Goal: Information Seeking & Learning: Learn about a topic

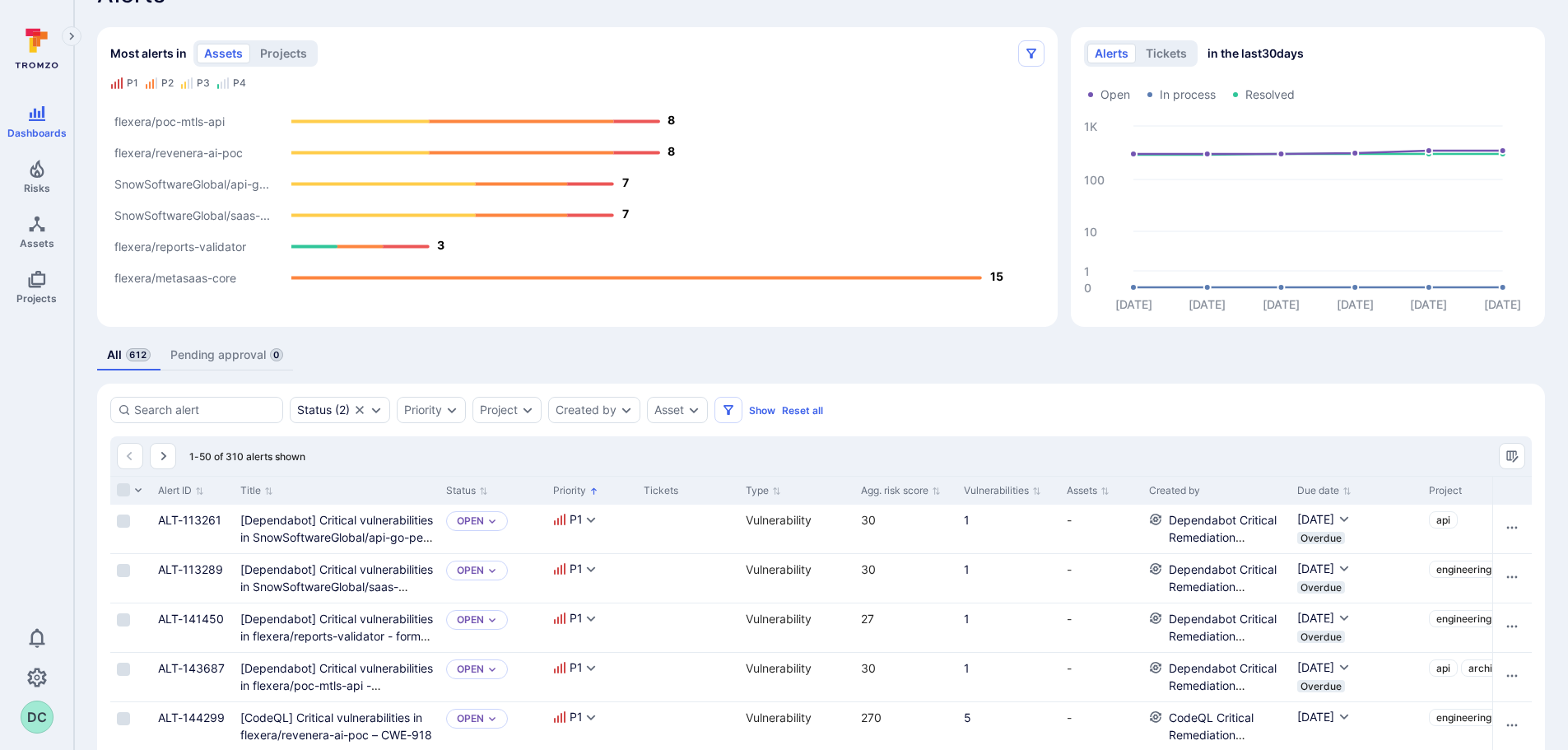
scroll to position [247, 0]
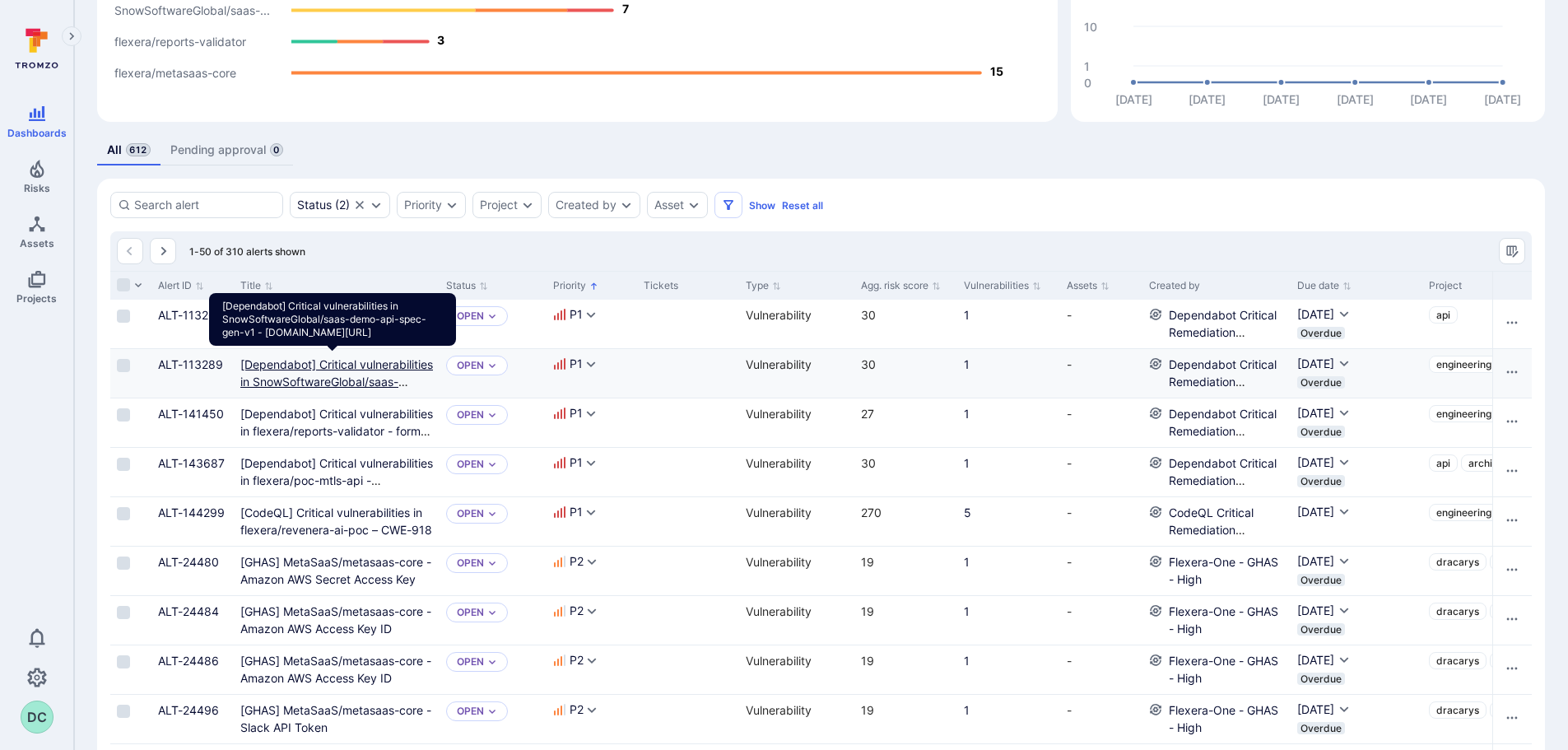
click at [305, 366] on golang "[Dependabot] Critical vulnerabilities in SnowSoftwareGlobal/saas-demo-api-spec-…" at bounding box center [336, 390] width 192 height 66
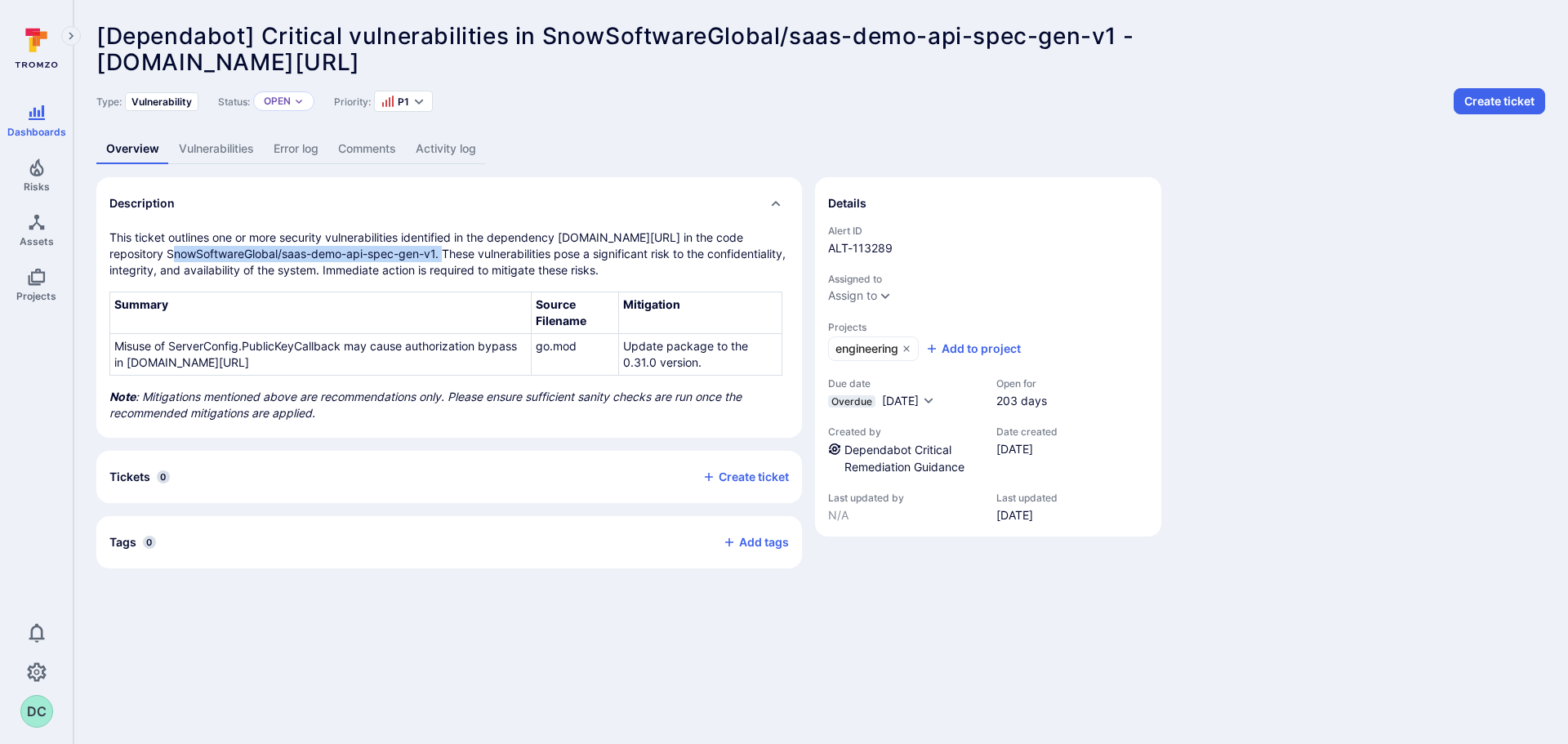
drag, startPoint x: 442, startPoint y: 255, endPoint x: 170, endPoint y: 255, distance: 272.0
click at [170, 255] on p "This ticket outlines one or more security vulnerabilities identified in the dep…" at bounding box center [450, 253] width 680 height 49
copy p "SnowSoftwareGlobal/saas-demo-api-spec-gen-v1."
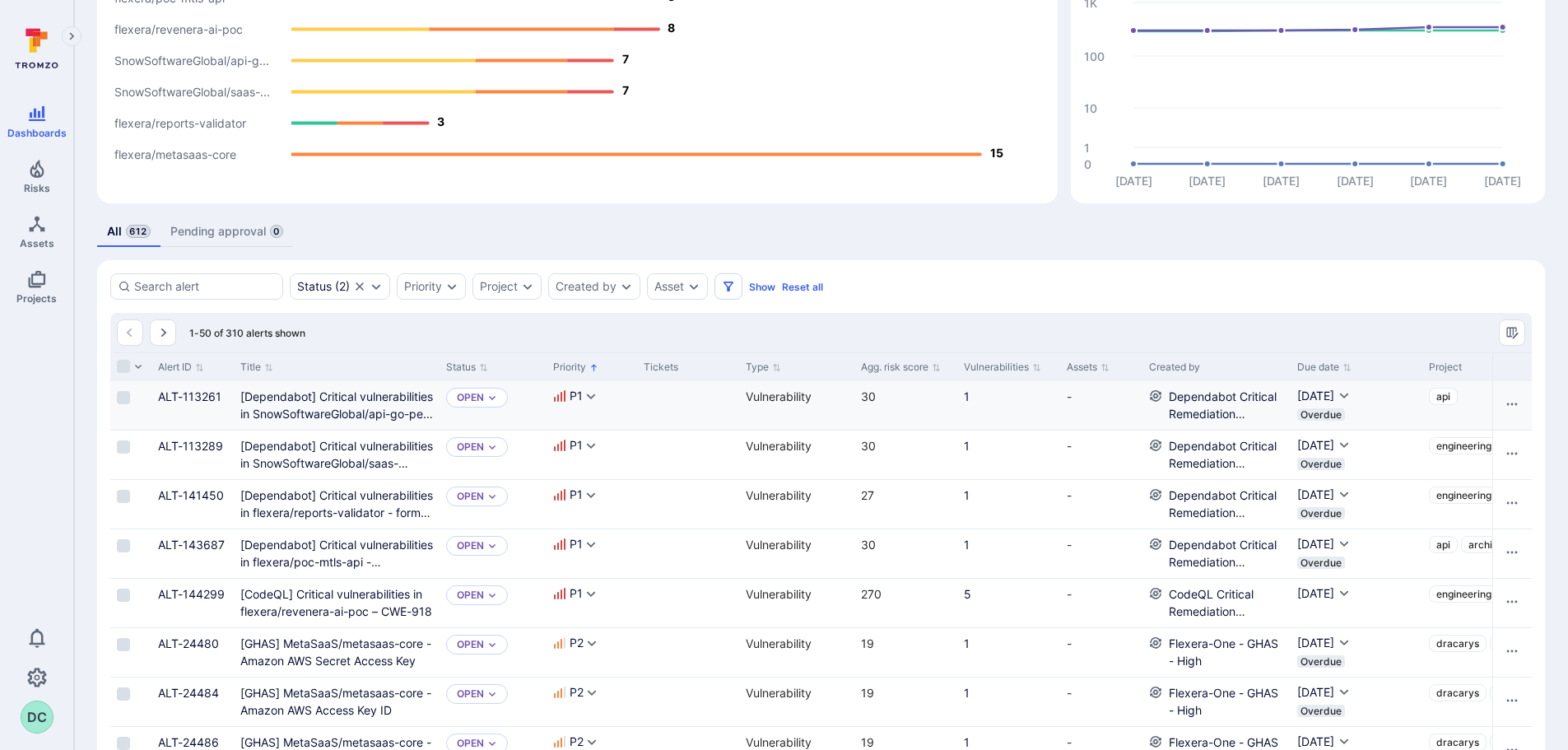
scroll to position [166, 0]
click at [373, 288] on icon "Expand dropdown" at bounding box center [376, 286] width 13 height 13
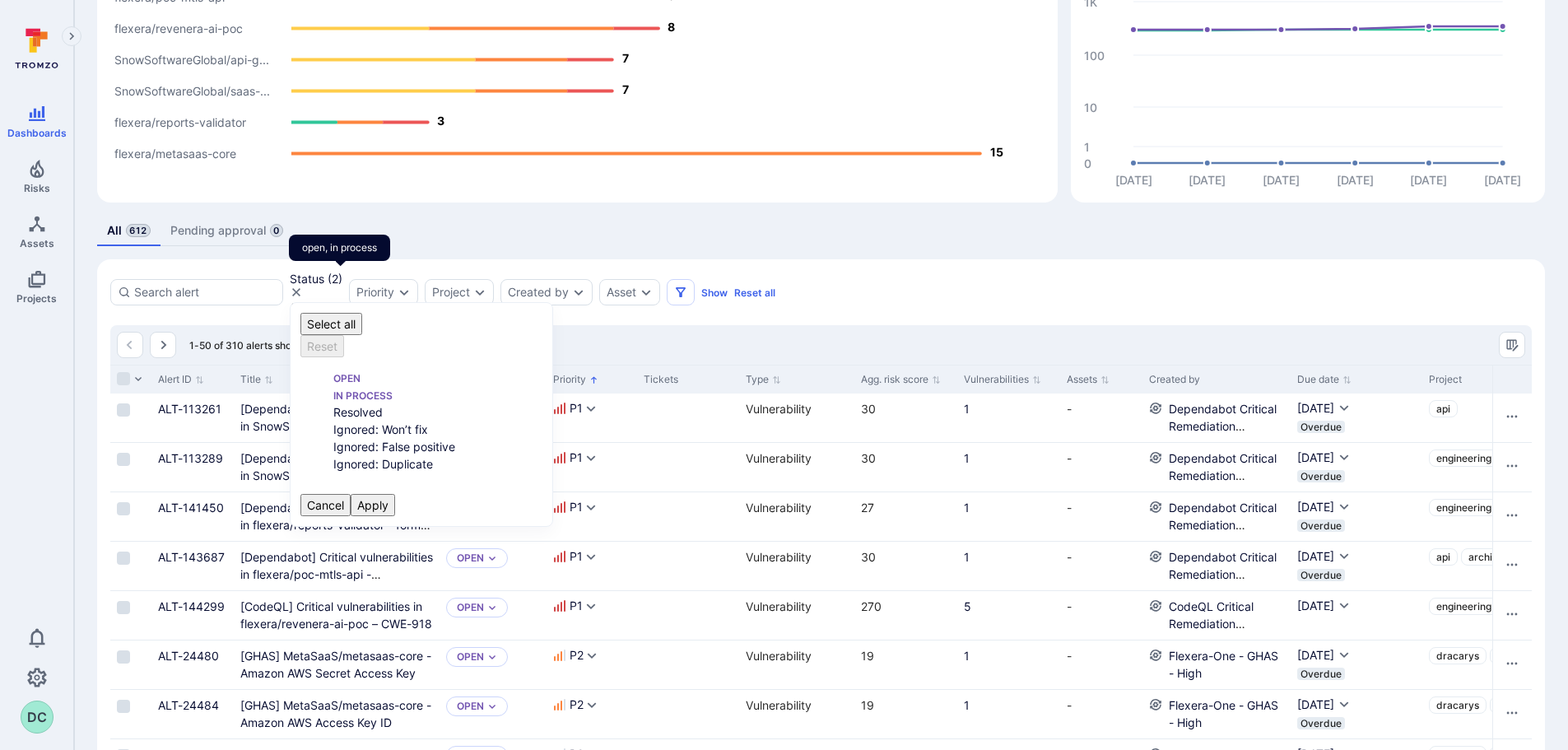
scroll to position [13, 0]
click at [418, 294] on div "Priority" at bounding box center [383, 292] width 69 height 26
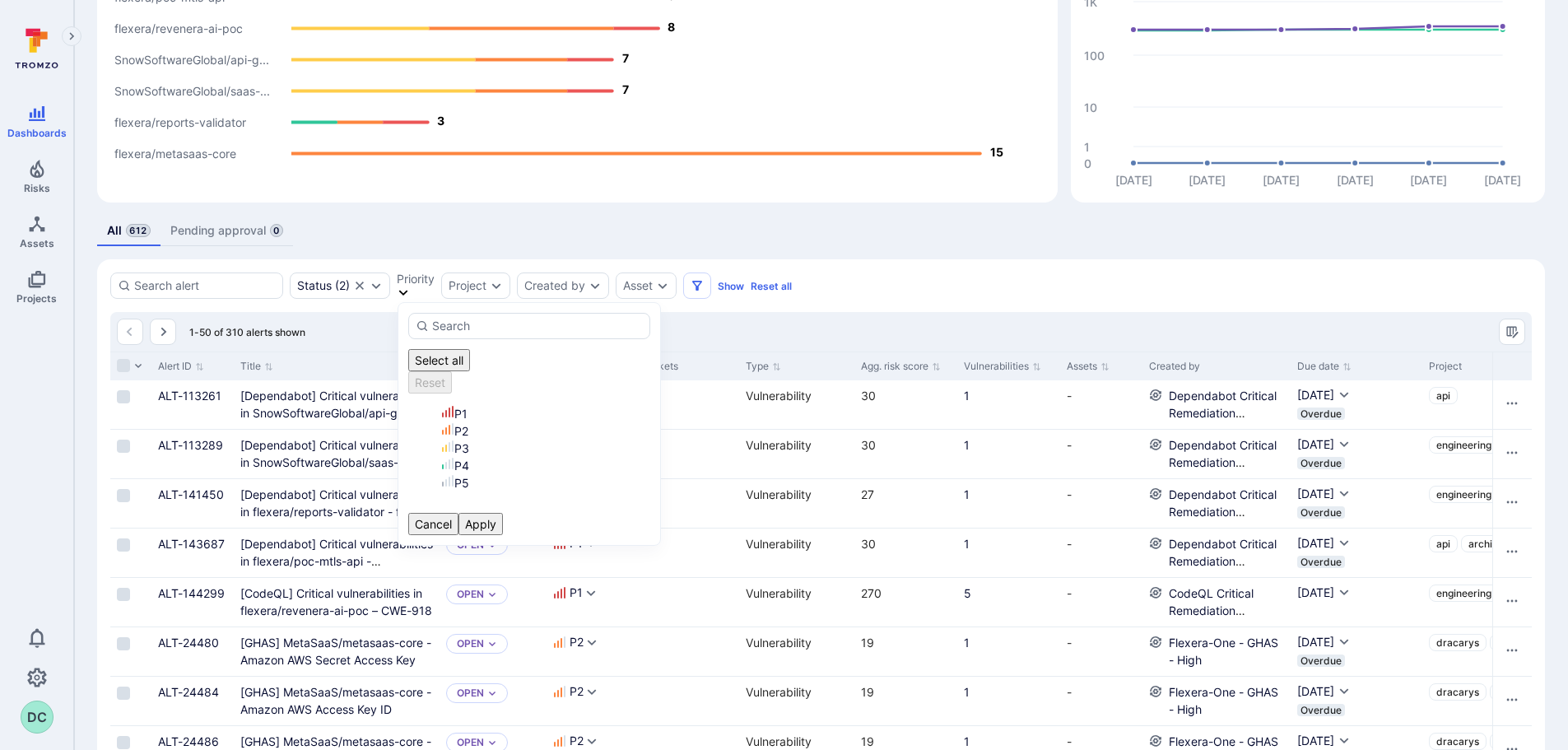
click at [434, 294] on div "Priority" at bounding box center [415, 285] width 38 height 26
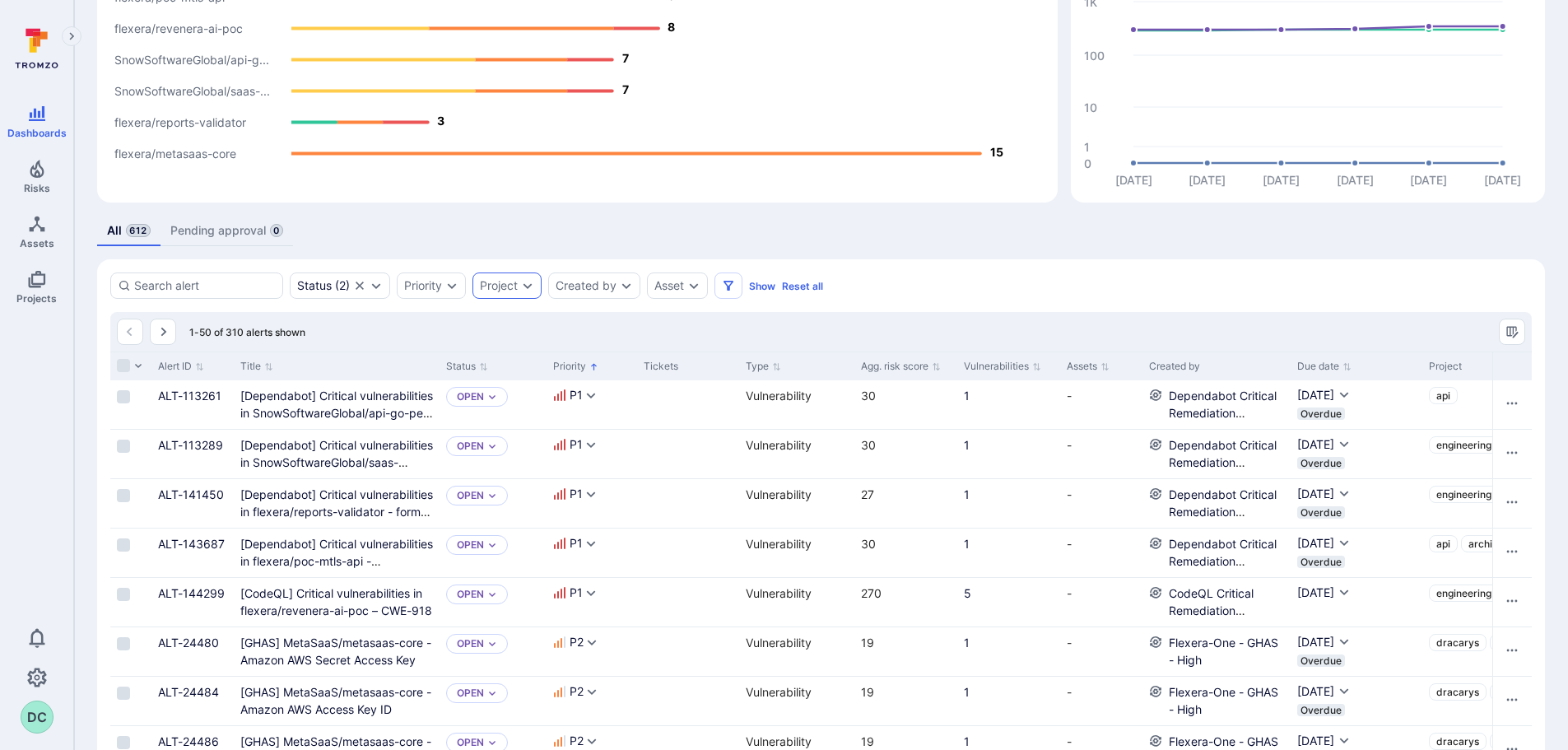
click at [531, 286] on icon "Expand dropdown" at bounding box center [527, 286] width 13 height 13
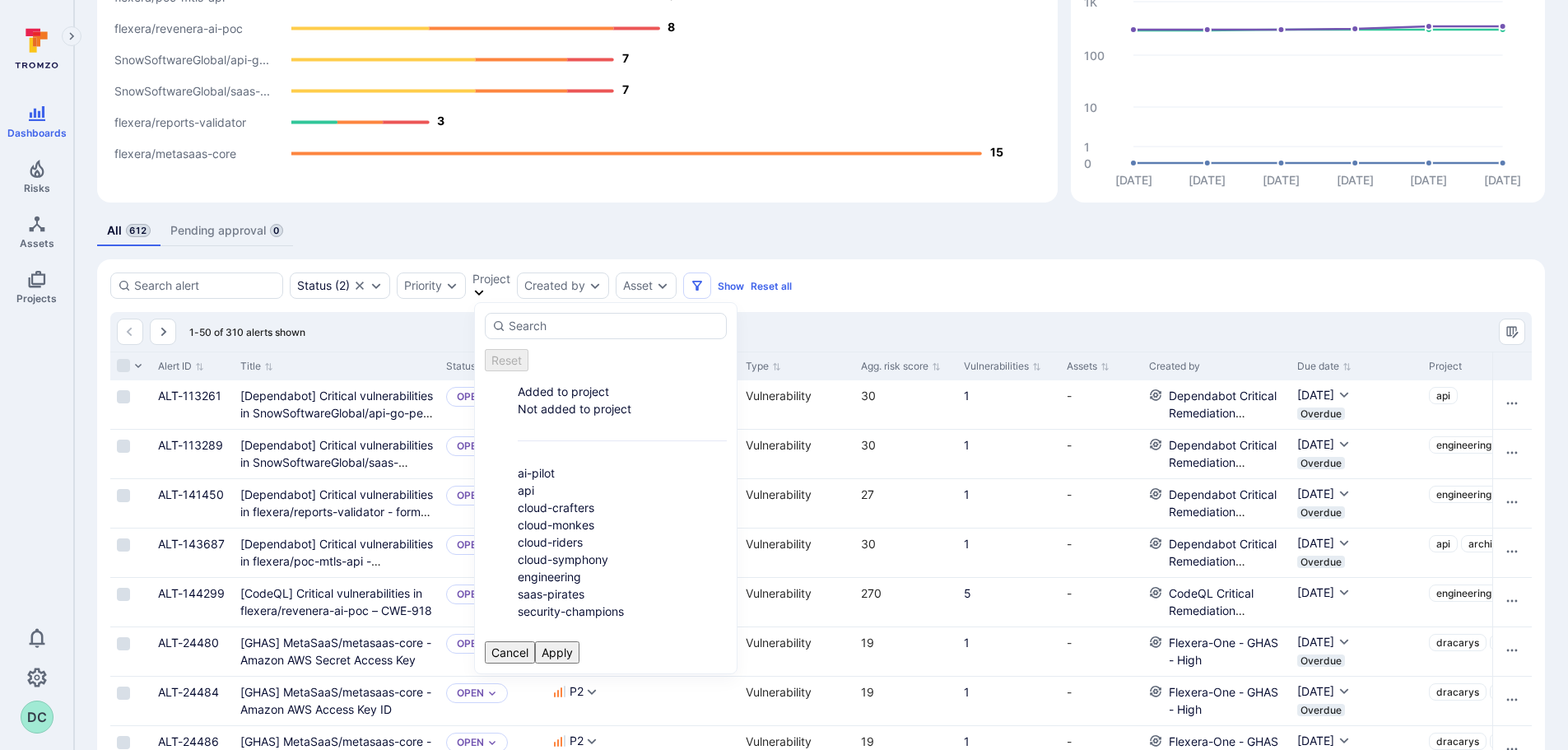
click at [589, 235] on div "All 612 Pending approval 0" at bounding box center [821, 230] width 1447 height 31
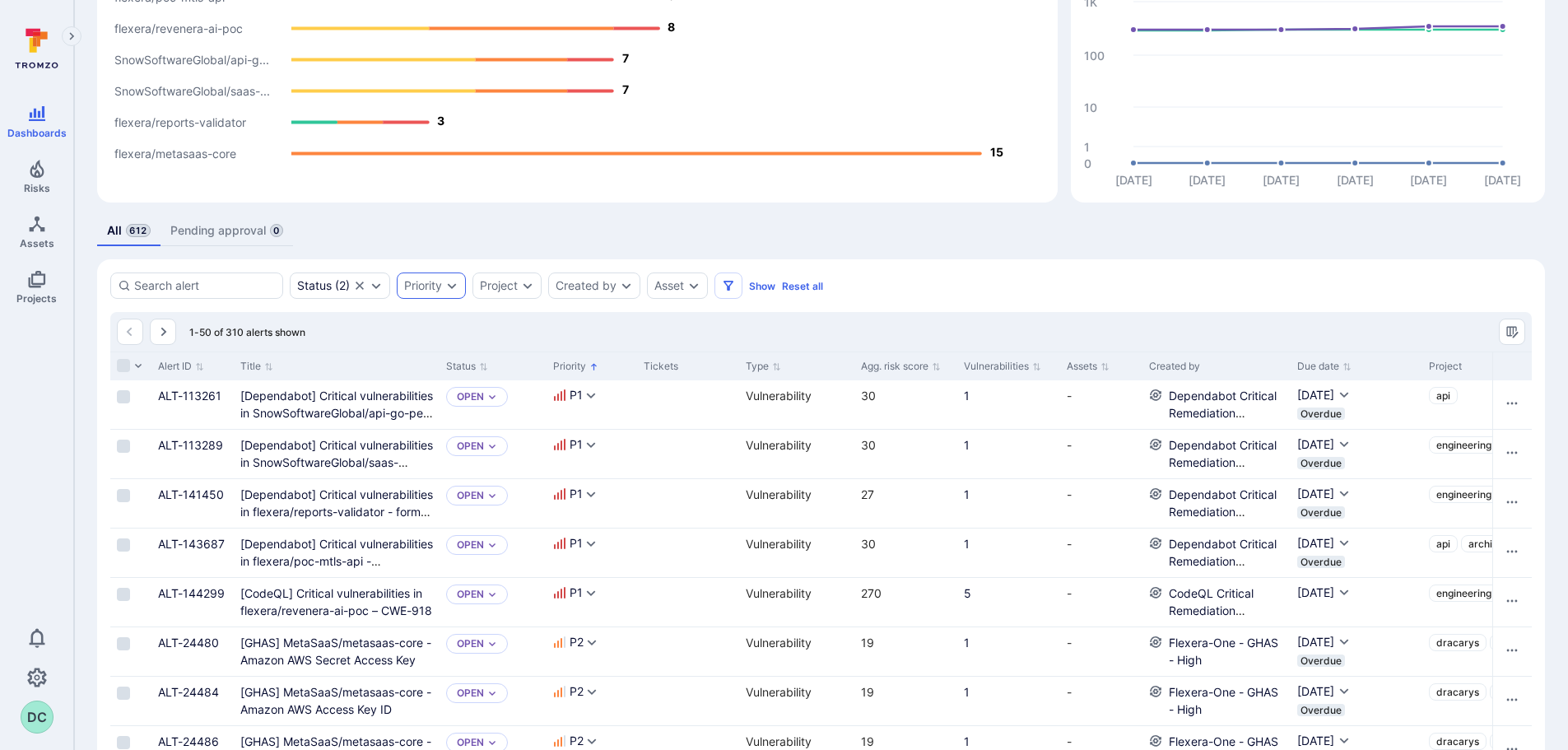
click at [431, 288] on div "Priority" at bounding box center [422, 286] width 38 height 13
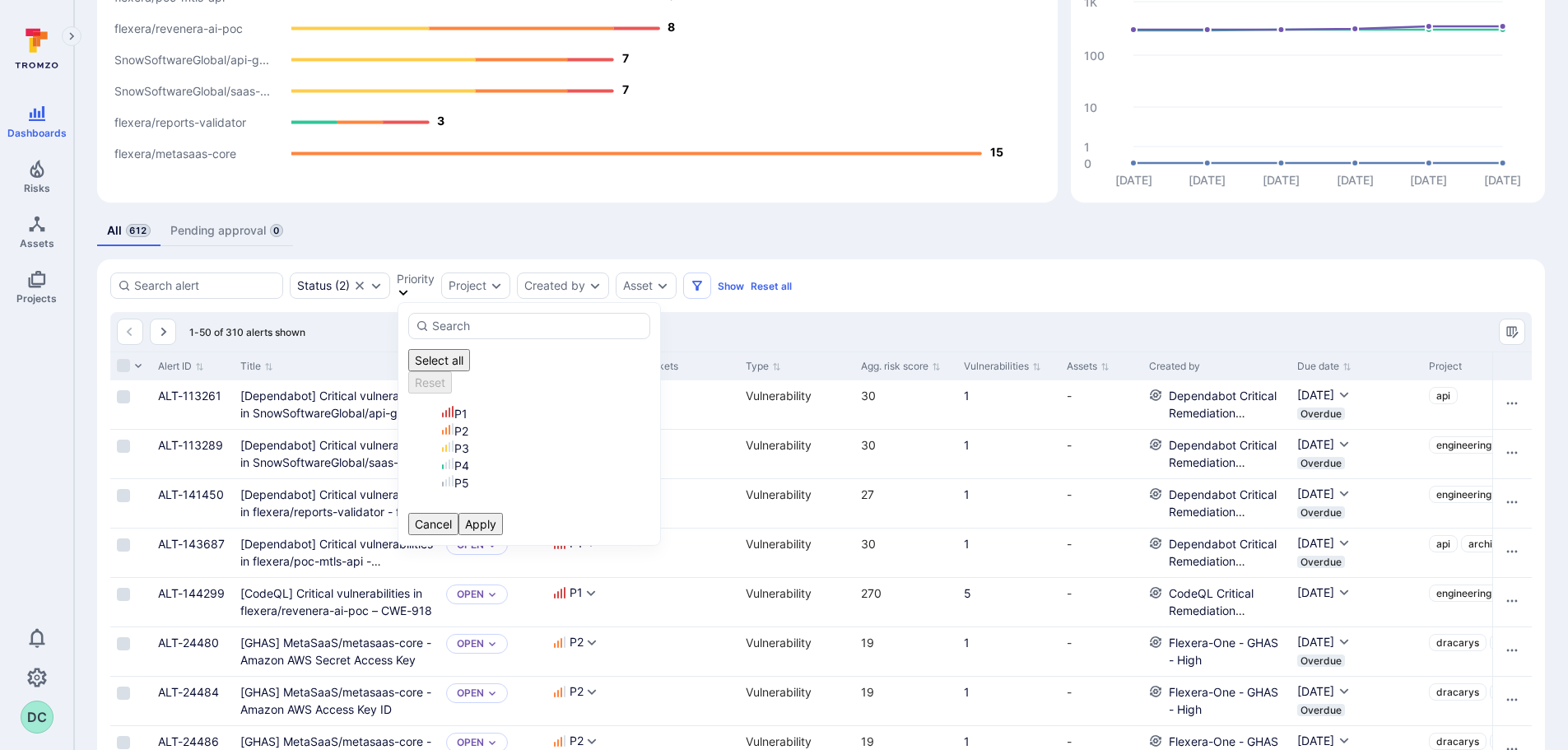
click at [441, 405] on li "P1" at bounding box center [545, 413] width 209 height 18
click at [503, 512] on button "Apply" at bounding box center [481, 524] width 45 height 22
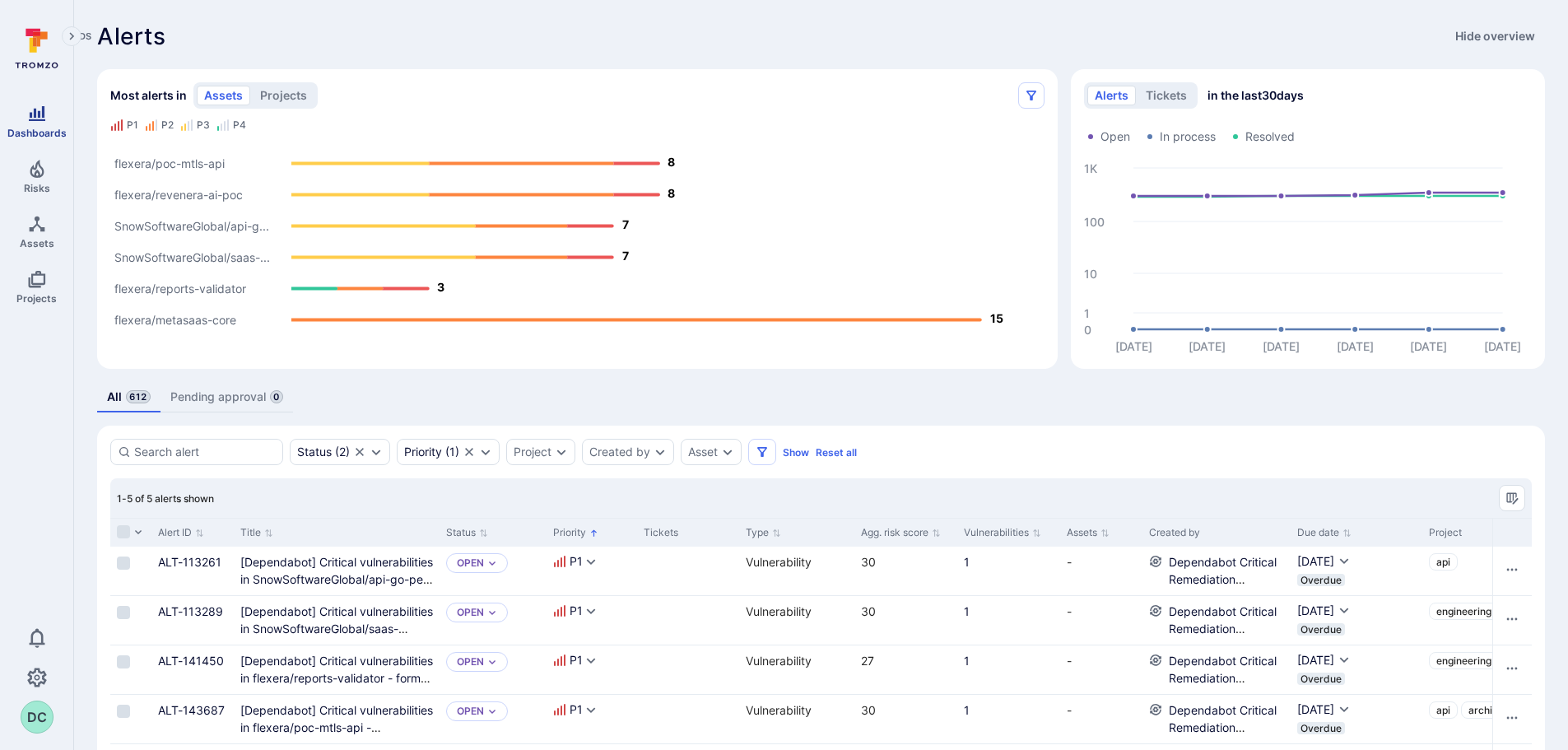
click at [35, 118] on icon "Dashboards" at bounding box center [36, 113] width 19 height 19
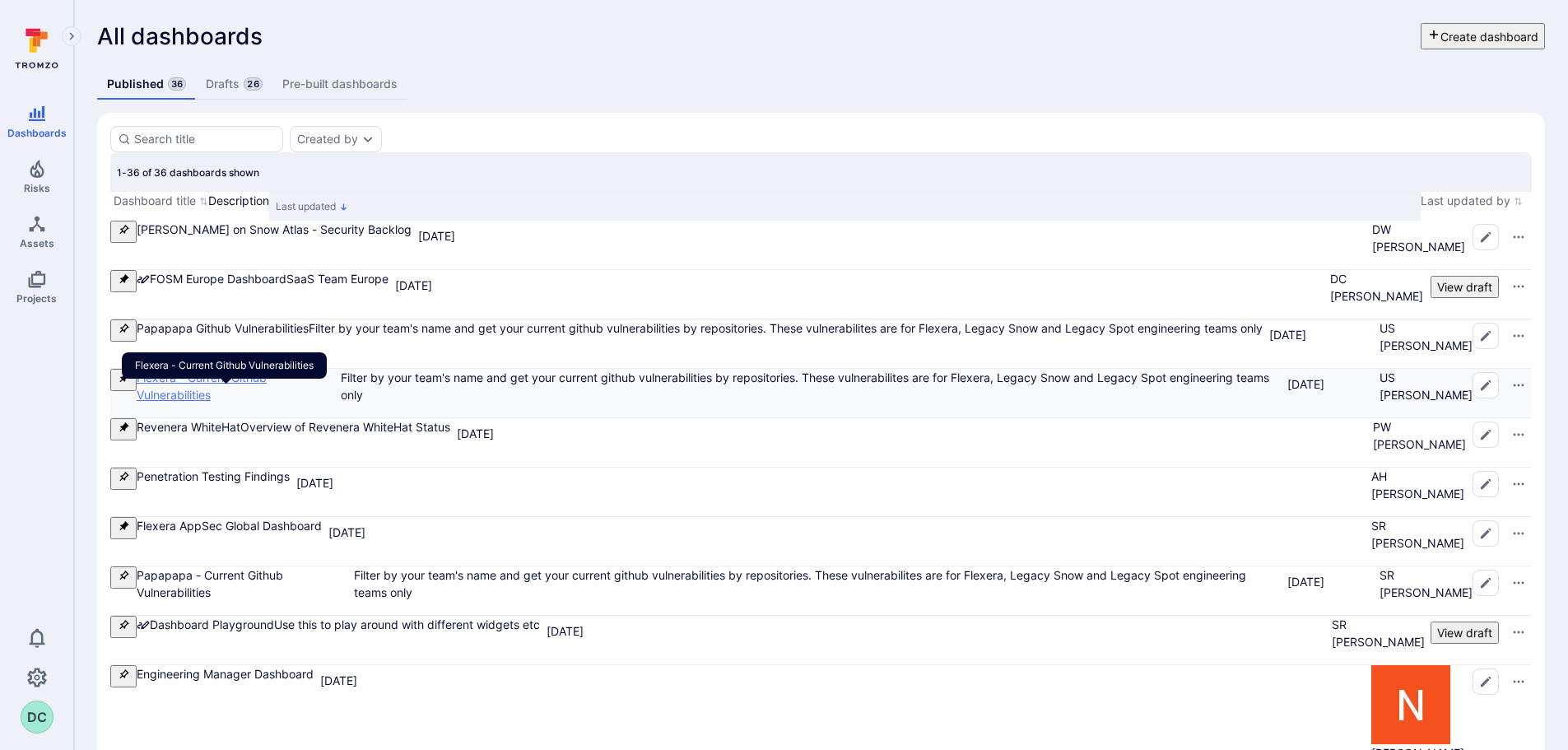
click at [200, 402] on link "Flexera - Current Github Vulnerabilities" at bounding box center [201, 386] width 130 height 32
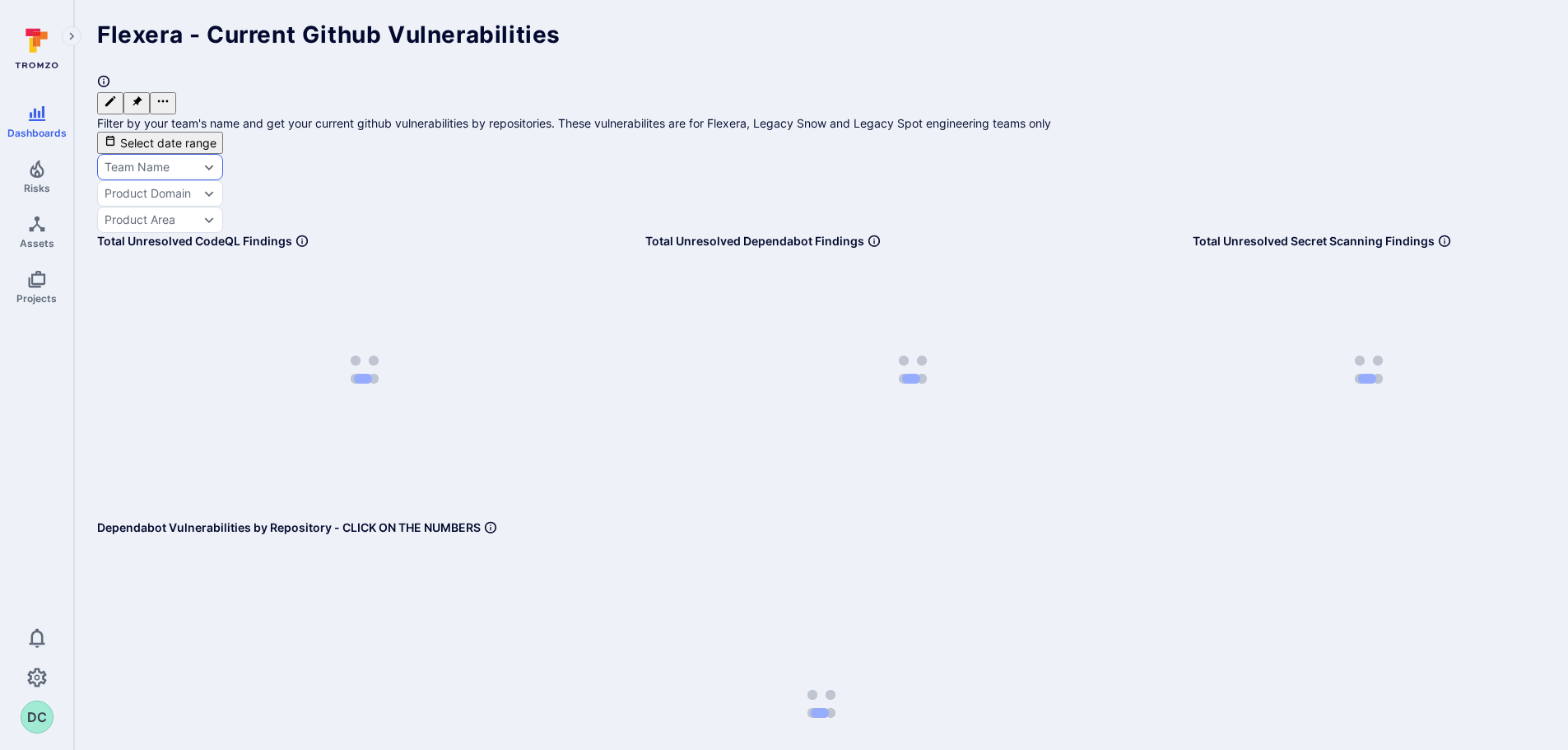
click at [170, 161] on div "Team Name" at bounding box center [137, 167] width 65 height 13
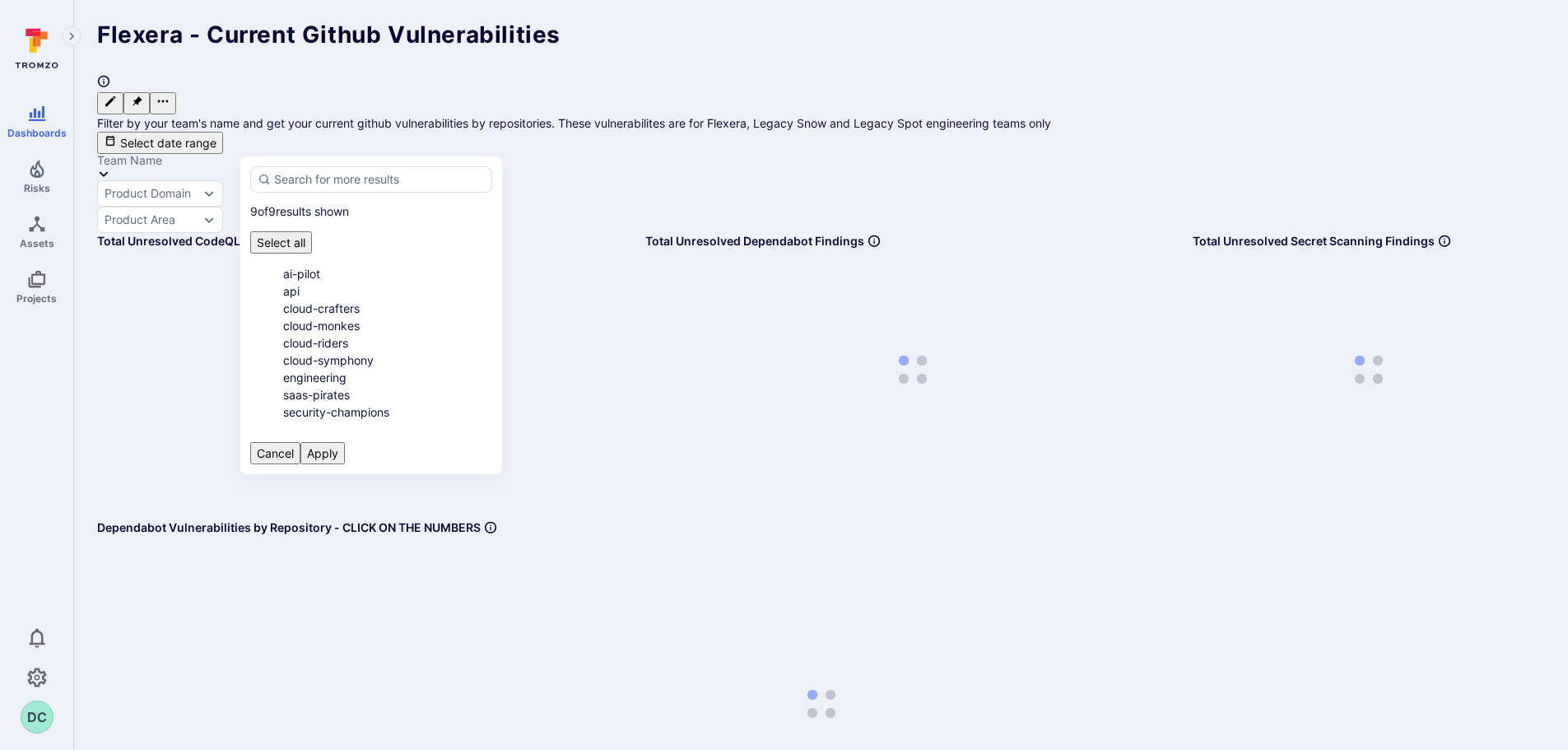
click at [162, 154] on div "Team Name" at bounding box center [130, 161] width 65 height 13
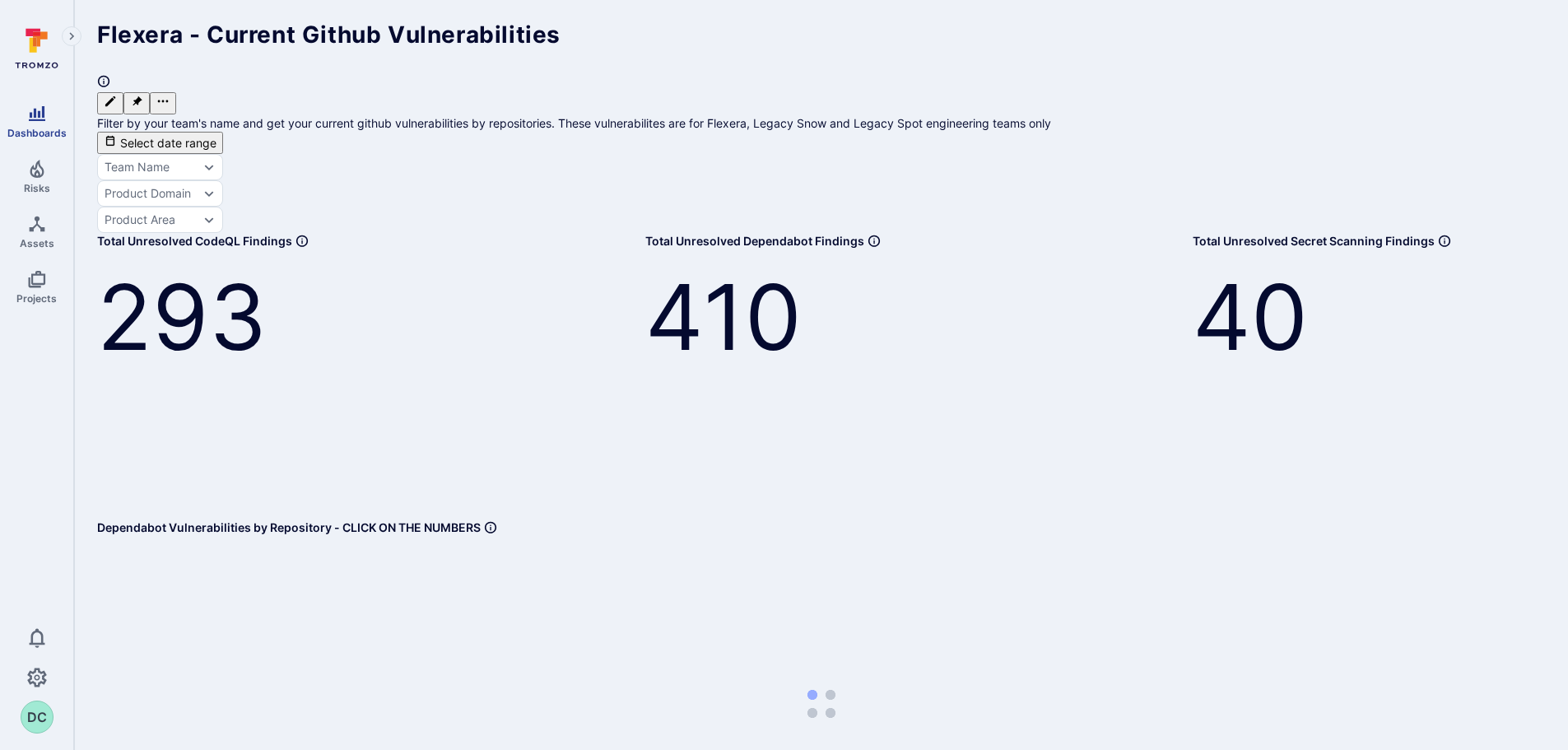
click at [43, 110] on icon "Dashboards" at bounding box center [37, 113] width 17 height 15
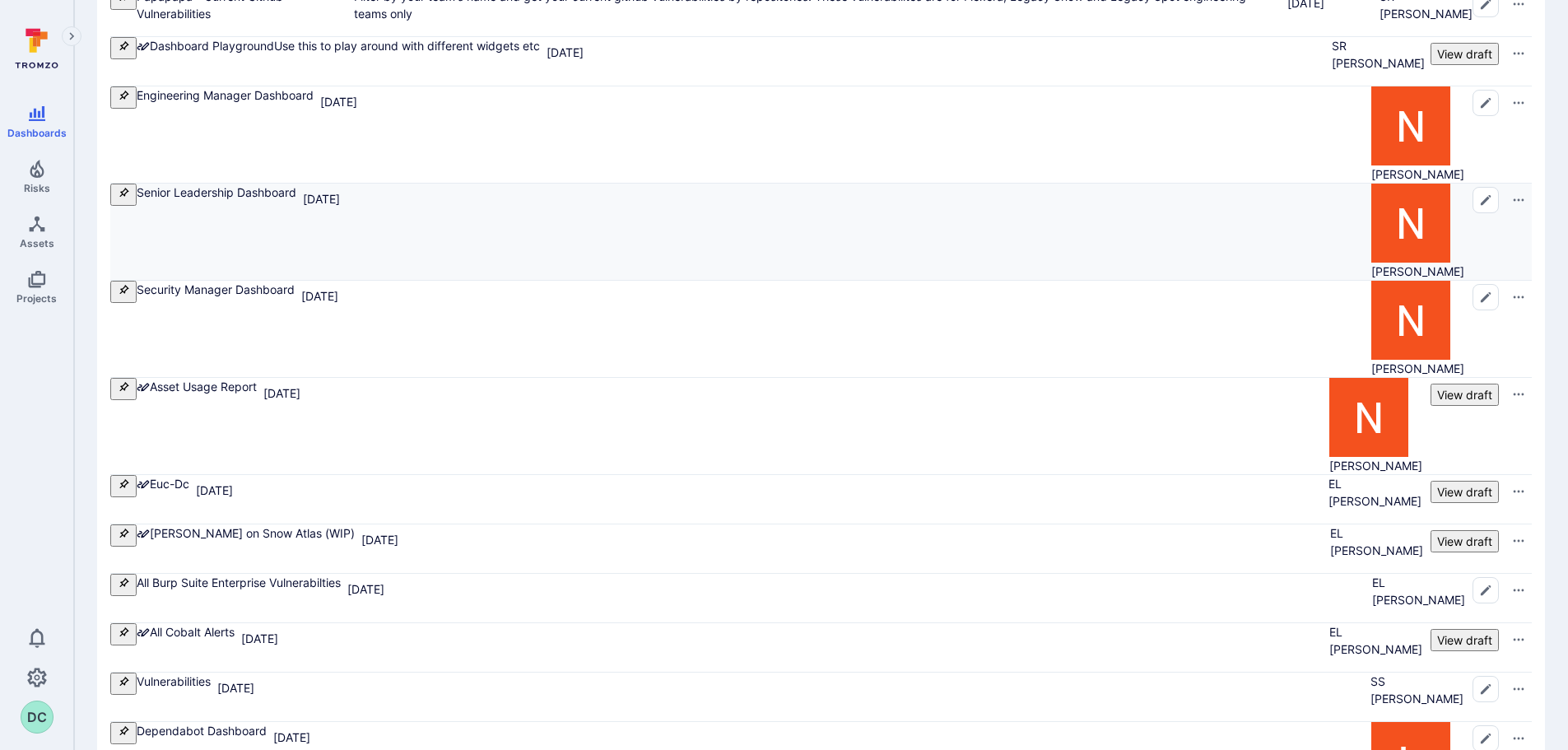
scroll to position [576, 0]
